Goal: Task Accomplishment & Management: Complete application form

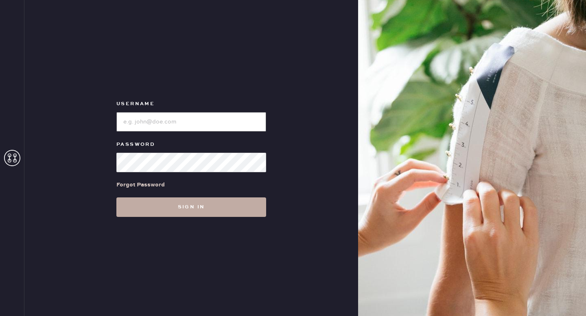
type input "reformationgoldcoastchicago"
click at [218, 212] on button "Sign in" at bounding box center [191, 208] width 150 height 20
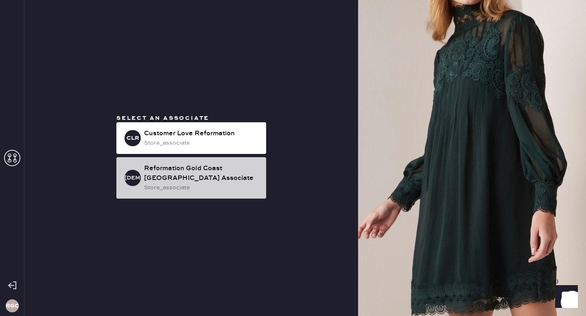
click at [198, 174] on div "Reformation Gold Coast [GEOGRAPHIC_DATA] Associate" at bounding box center [201, 174] width 115 height 20
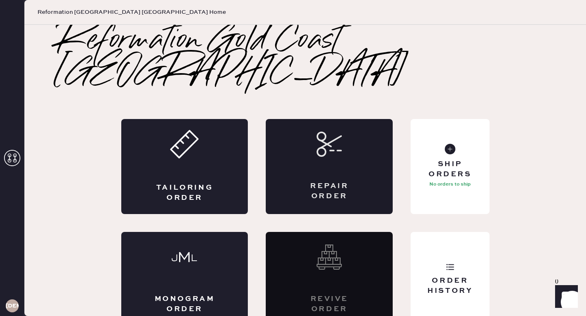
click at [314, 135] on div "Repair Order" at bounding box center [329, 166] width 127 height 95
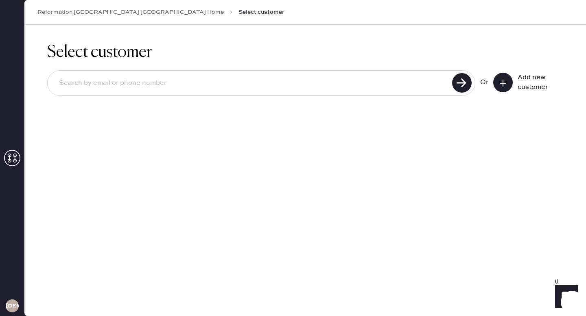
click at [303, 84] on input at bounding box center [250, 83] width 397 height 19
click at [149, 87] on input at bounding box center [250, 83] width 397 height 19
paste input "[EMAIL_ADDRESS][DOMAIN_NAME]"
type input "[EMAIL_ADDRESS][DOMAIN_NAME]"
click at [459, 78] on use at bounding box center [462, 83] width 20 height 20
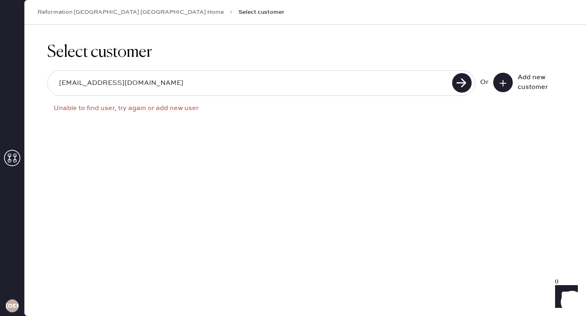
click at [506, 82] on icon at bounding box center [502, 83] width 8 height 8
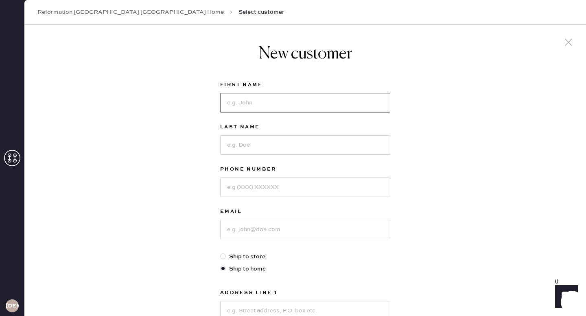
click at [292, 106] on input at bounding box center [305, 103] width 170 height 20
type input "[PERSON_NAME]"
click at [283, 144] on input at bounding box center [305, 145] width 170 height 20
type input "[PERSON_NAME]"
click at [271, 226] on input at bounding box center [305, 230] width 170 height 20
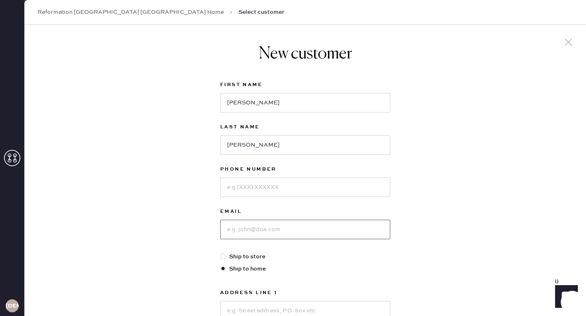
paste input "[EMAIL_ADDRESS][DOMAIN_NAME]"
type input "[EMAIL_ADDRESS][DOMAIN_NAME]"
click at [282, 195] on input at bounding box center [305, 188] width 170 height 20
paste input "18177890999"
click at [229, 188] on input "18177890999" at bounding box center [305, 188] width 170 height 20
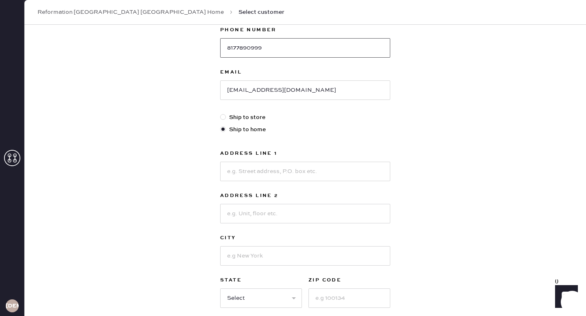
scroll to position [140, 0]
type input "8177890999"
click at [270, 175] on input at bounding box center [305, 171] width 170 height 20
paste input "[STREET_ADDRESS]"
click at [281, 171] on input "[STREET_ADDRESS]" at bounding box center [305, 171] width 170 height 20
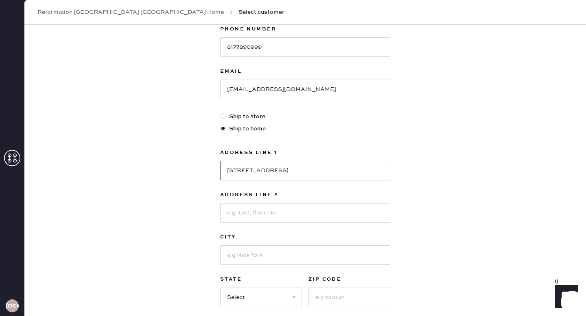
drag, startPoint x: 364, startPoint y: 171, endPoint x: 279, endPoint y: 169, distance: 85.0
click at [278, 169] on input "[STREET_ADDRESS]" at bounding box center [305, 171] width 170 height 20
type input "[STREET_ADDRESS]"
click at [282, 211] on input at bounding box center [305, 213] width 170 height 20
type input "Unit 1606"
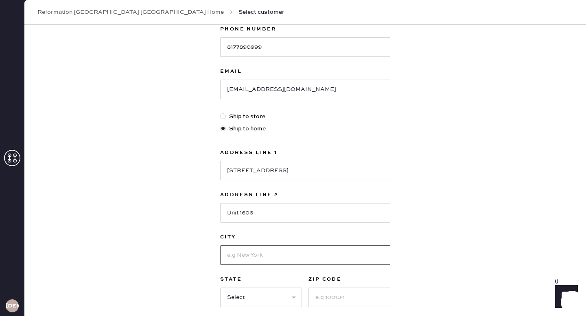
click at [279, 257] on input at bounding box center [305, 256] width 170 height 20
type input "[GEOGRAPHIC_DATA]"
select select "IL"
type input "60611"
click at [377, 204] on input "Unit 1606" at bounding box center [305, 213] width 170 height 20
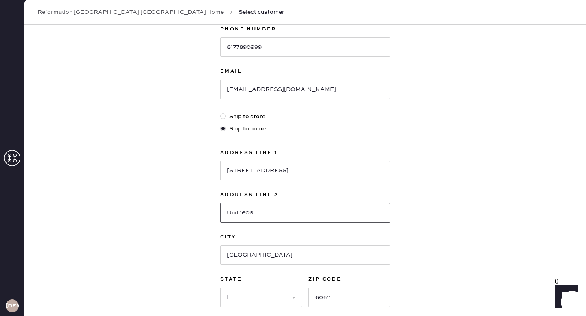
scroll to position [213, 0]
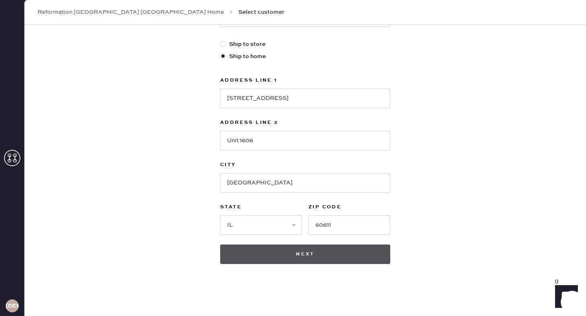
click at [338, 254] on button "Next" at bounding box center [305, 255] width 170 height 20
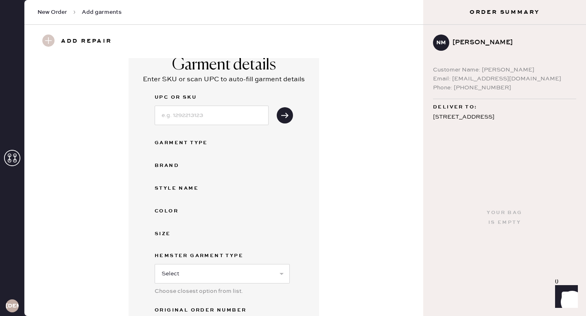
scroll to position [15, 0]
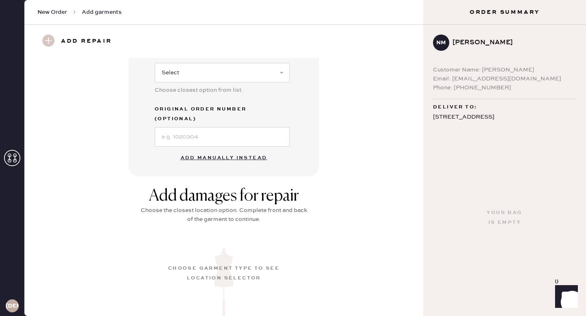
click at [248, 150] on button "Add manually instead" at bounding box center [224, 158] width 96 height 16
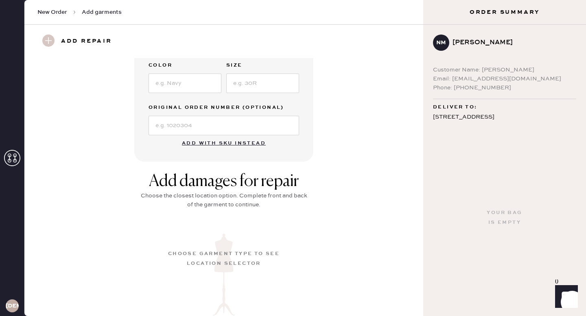
scroll to position [0, 0]
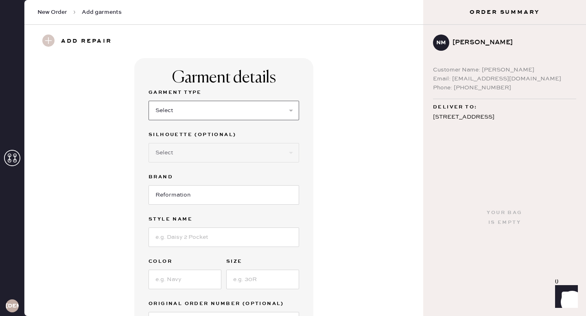
click at [234, 116] on select "Select Basic Skirt Jeans Leggings Pants Shorts Basic Sleeved Dress Basic Sleeve…" at bounding box center [223, 111] width 150 height 20
select select "31"
click at [148, 101] on select "Select Basic Skirt Jeans Leggings Pants Shorts Basic Sleeved Dress Basic Sleeve…" at bounding box center [223, 111] width 150 height 20
click at [233, 155] on select "Select Other" at bounding box center [223, 153] width 150 height 20
select select "other"
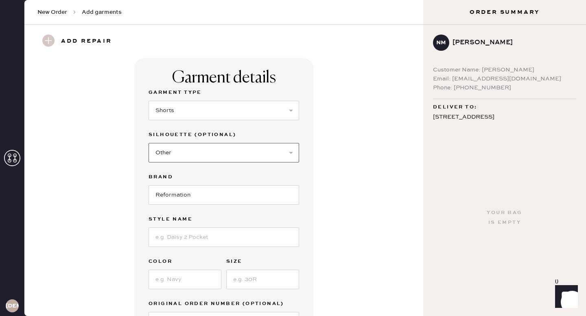
click at [148, 143] on select "Select Other" at bounding box center [223, 153] width 150 height 20
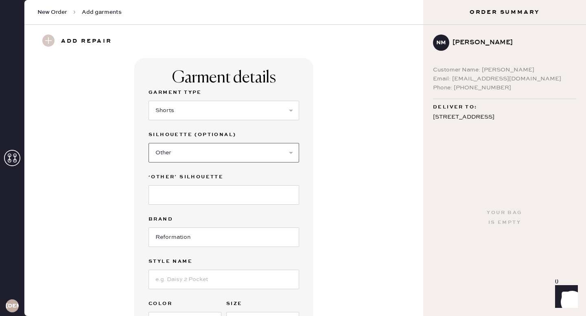
click at [229, 152] on select "Select Other" at bounding box center [223, 153] width 150 height 20
select select
click at [148, 143] on select "Select Other" at bounding box center [223, 153] width 150 height 20
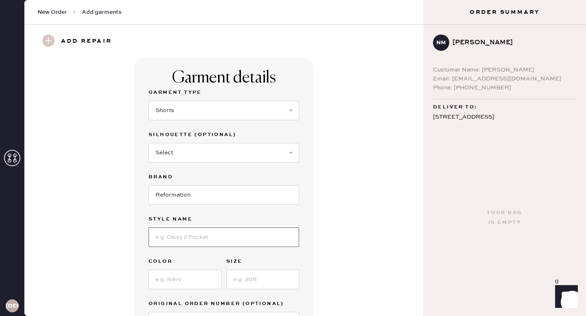
click at [216, 233] on input at bounding box center [223, 238] width 150 height 20
type input "June Low Rise Short"
click at [172, 281] on input at bounding box center [184, 280] width 73 height 20
type input "Black"
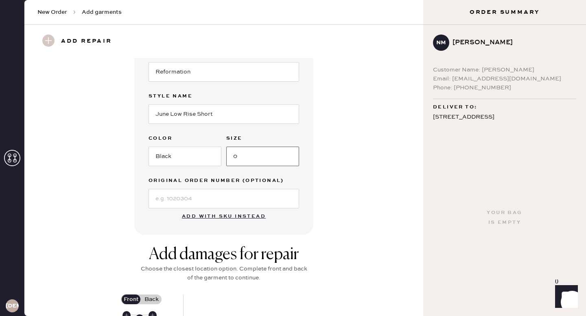
scroll to position [162, 0]
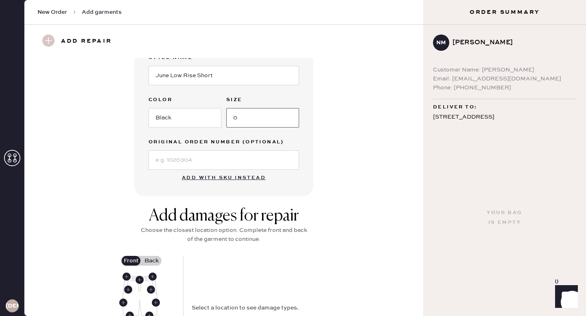
type input "0"
click at [196, 157] on input at bounding box center [223, 160] width 150 height 20
paste input "S26544323"
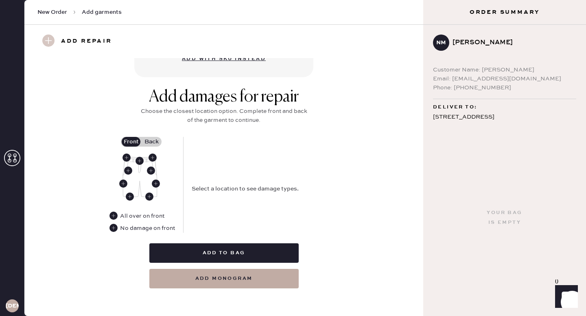
scroll to position [281, 0]
type input "S26544323"
click at [148, 196] on use at bounding box center [149, 196] width 8 height 8
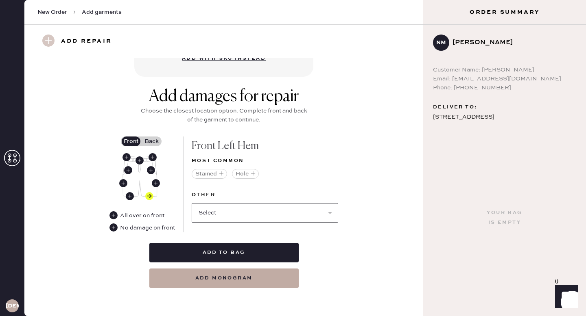
click at [233, 209] on select "Select Broken / Ripped Hem Broken Beads Broken Belt Loop Broken Button Broken E…" at bounding box center [265, 213] width 146 height 20
select select "1329"
click at [192, 203] on select "Select Broken / Ripped Hem Broken Beads Broken Belt Loop Broken Button Broken E…" at bounding box center [265, 213] width 146 height 20
select select
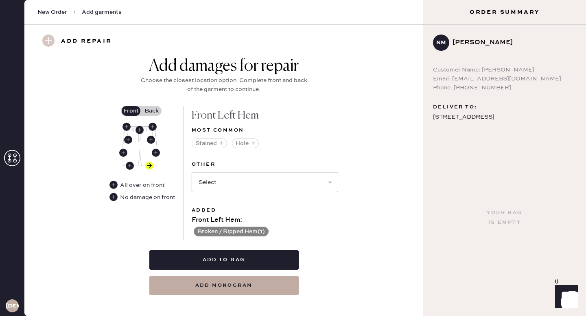
scroll to position [313, 0]
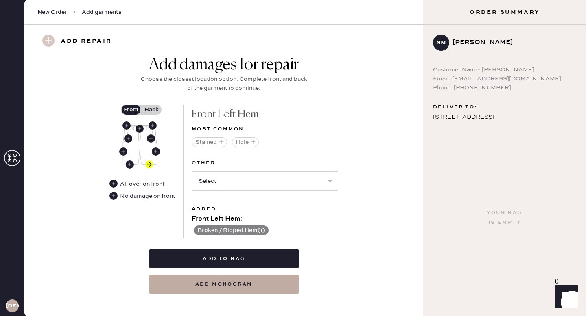
click at [150, 107] on label "Back" at bounding box center [151, 110] width 20 height 10
click at [151, 110] on input "Back" at bounding box center [151, 110] width 0 height 0
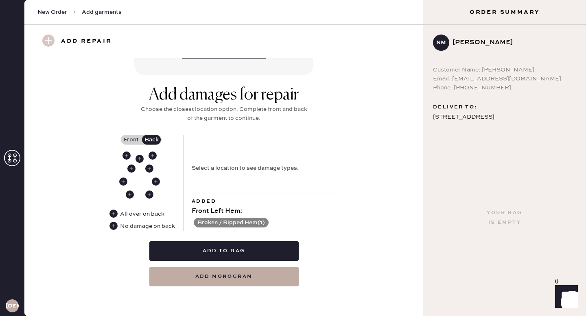
scroll to position [283, 0]
click at [129, 196] on use at bounding box center [130, 195] width 8 height 8
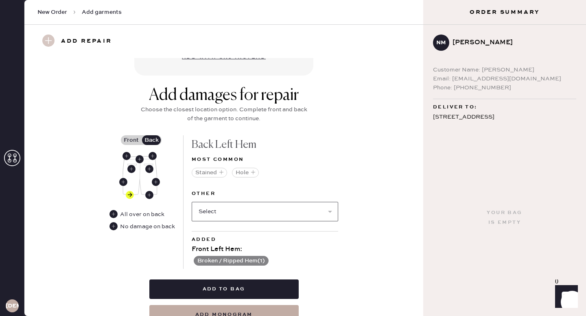
click at [236, 213] on select "Select Broken / Ripped Hem Broken Beads Broken Belt Loop Broken Button Broken E…" at bounding box center [265, 212] width 146 height 20
select select "1329"
click at [192, 202] on select "Select Broken / Ripped Hem Broken Beads Broken Belt Loop Broken Button Broken E…" at bounding box center [265, 212] width 146 height 20
select select
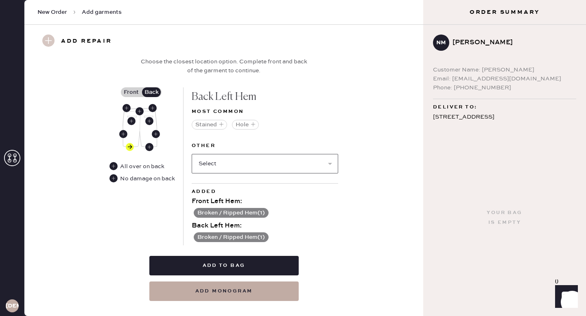
scroll to position [345, 0]
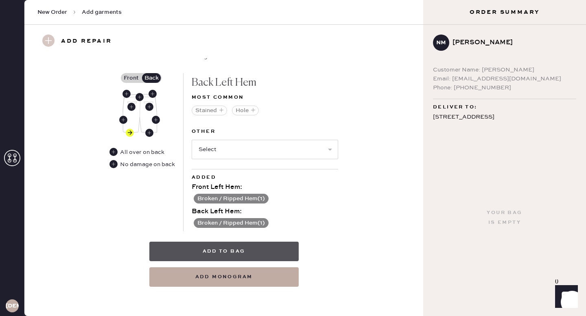
click at [236, 250] on button "Add to bag" at bounding box center [223, 252] width 149 height 20
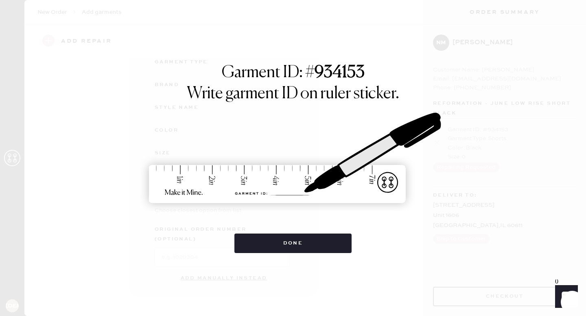
scroll to position [84, 0]
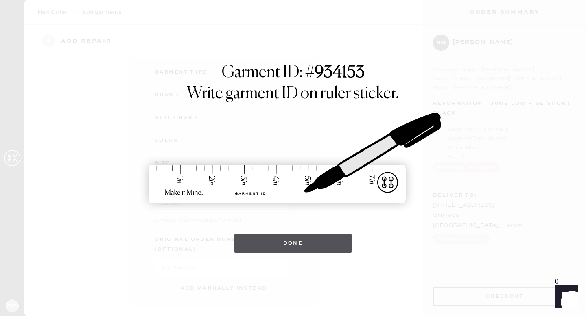
click at [307, 239] on button "Done" at bounding box center [293, 244] width 118 height 20
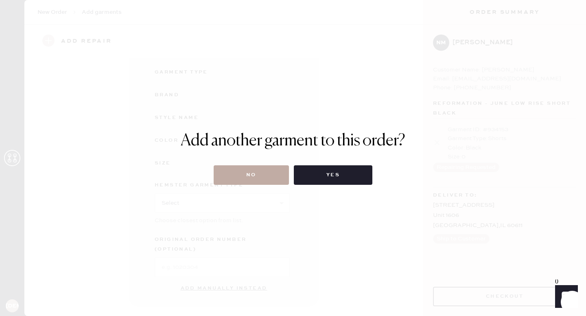
click at [249, 170] on button "No" at bounding box center [250, 175] width 75 height 20
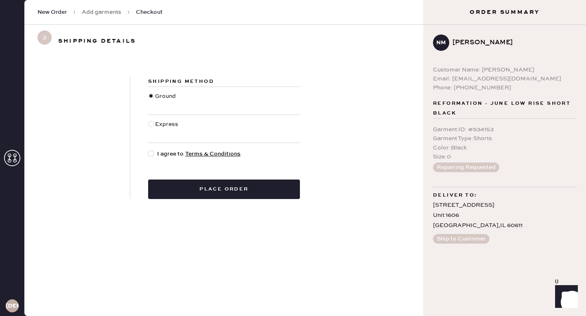
click at [151, 153] on div at bounding box center [151, 154] width 6 height 6
click at [148, 150] on input "I agree to Terms & Conditions" at bounding box center [148, 150] width 0 height 0
checkbox input "true"
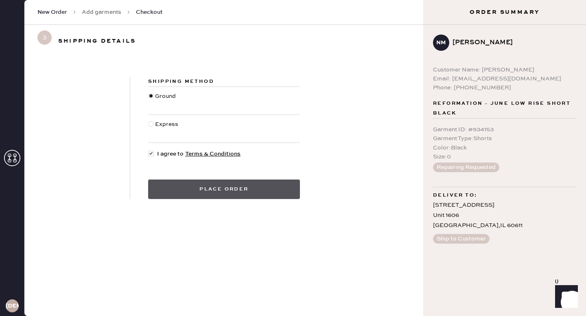
click at [211, 188] on button "Place order" at bounding box center [224, 190] width 152 height 20
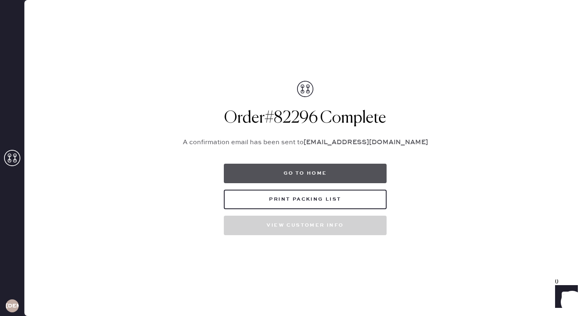
click at [324, 174] on button "Go to home" at bounding box center [305, 174] width 163 height 20
